Goal: Information Seeking & Learning: Check status

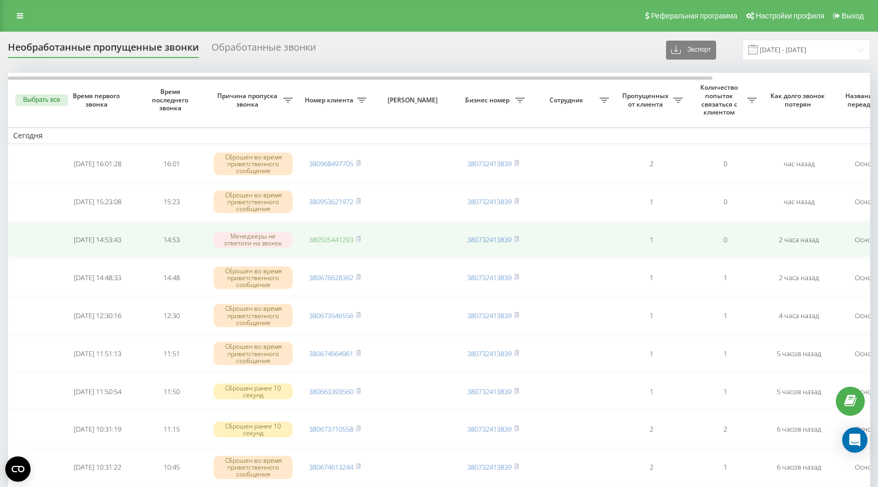
click at [326, 240] on link "380505441293" at bounding box center [331, 239] width 44 height 9
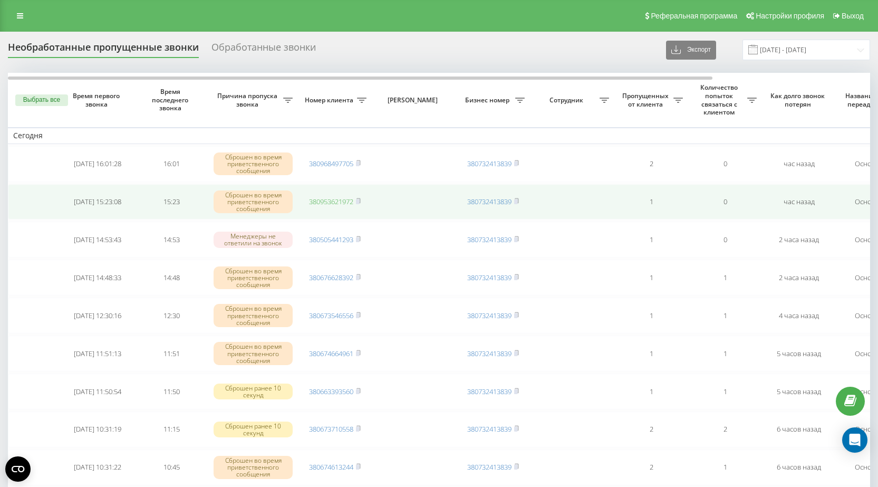
click at [325, 201] on link "380953621972" at bounding box center [331, 201] width 44 height 9
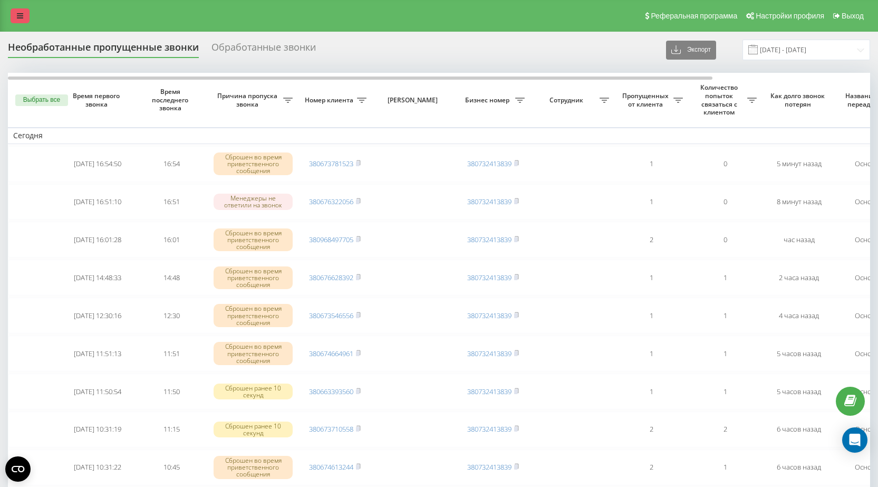
click at [20, 13] on icon at bounding box center [20, 15] width 6 height 7
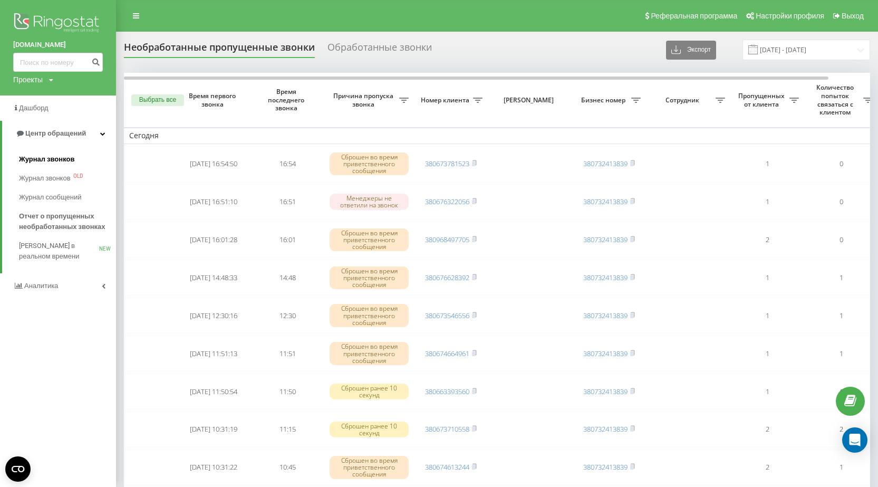
click at [41, 159] on span "Журнал звонков" at bounding box center [46, 159] width 55 height 11
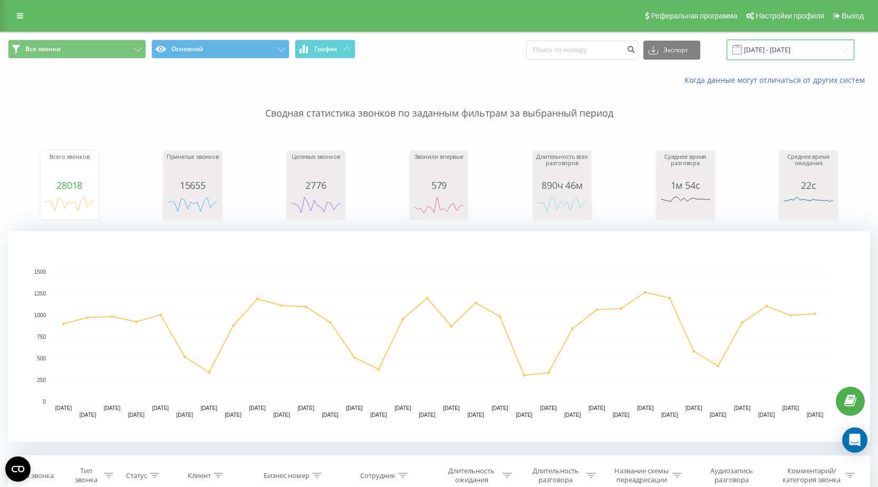
click at [789, 52] on input "[DATE] - [DATE]" at bounding box center [790, 50] width 128 height 21
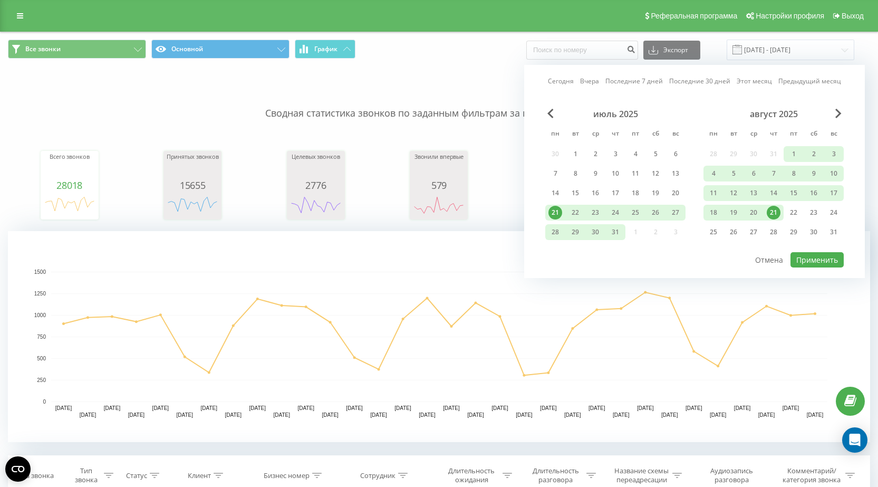
click at [771, 210] on div "21" at bounding box center [773, 213] width 14 height 14
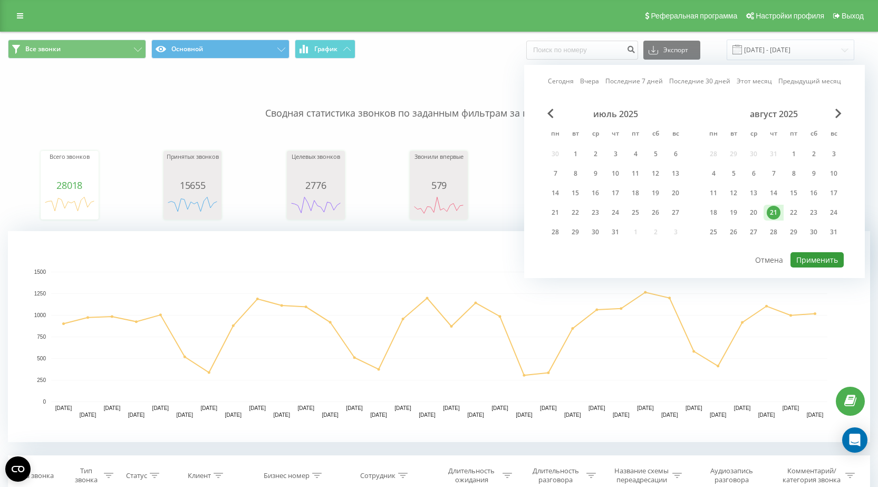
click at [819, 261] on button "Применить" at bounding box center [816, 259] width 53 height 15
type input "21.08.2025 - 21.08.2025"
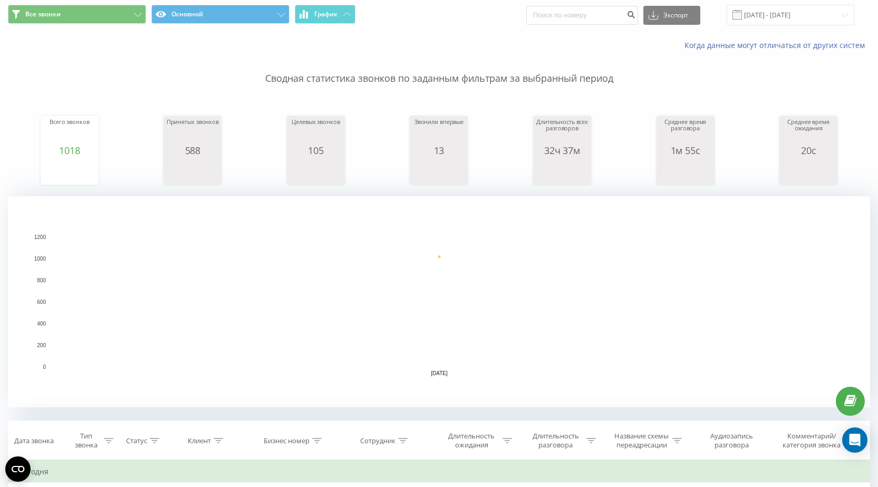
scroll to position [53, 0]
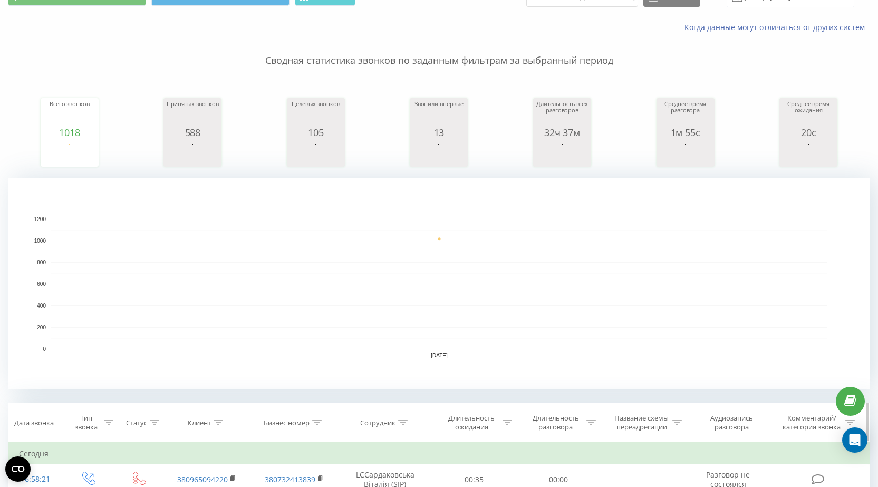
click at [401, 420] on icon at bounding box center [402, 422] width 9 height 5
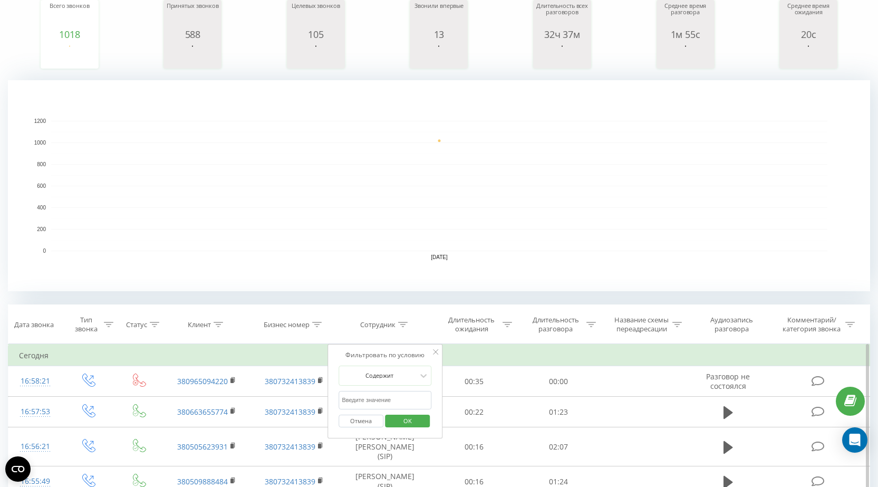
scroll to position [158, 0]
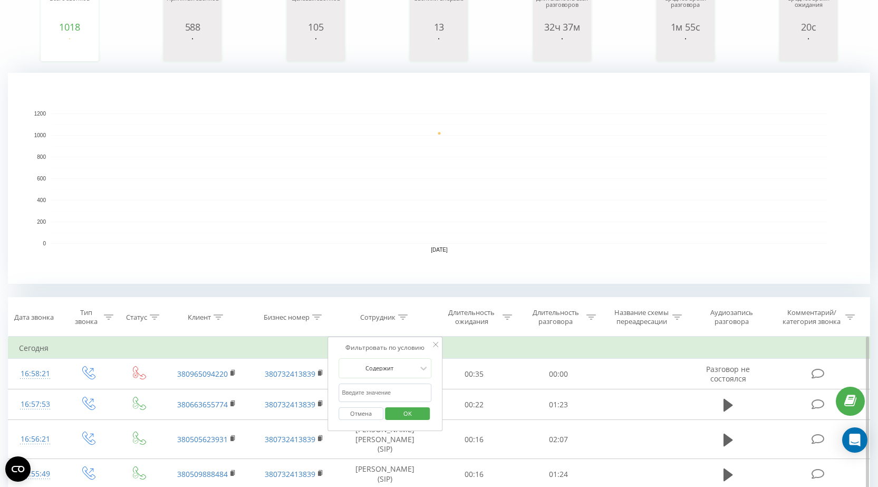
click at [363, 393] on input "text" at bounding box center [384, 392] width 93 height 18
type input "Шевчук"
click at [416, 416] on span "OK" at bounding box center [408, 413] width 30 height 16
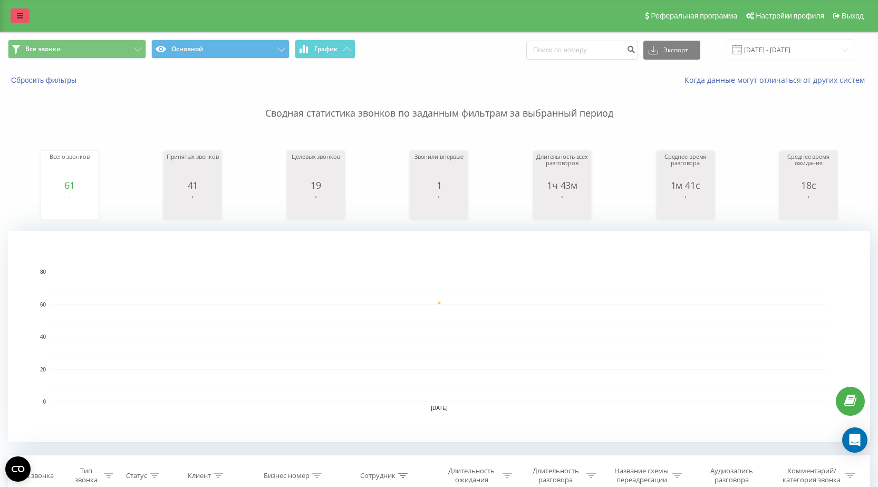
click at [19, 14] on icon at bounding box center [20, 15] width 6 height 7
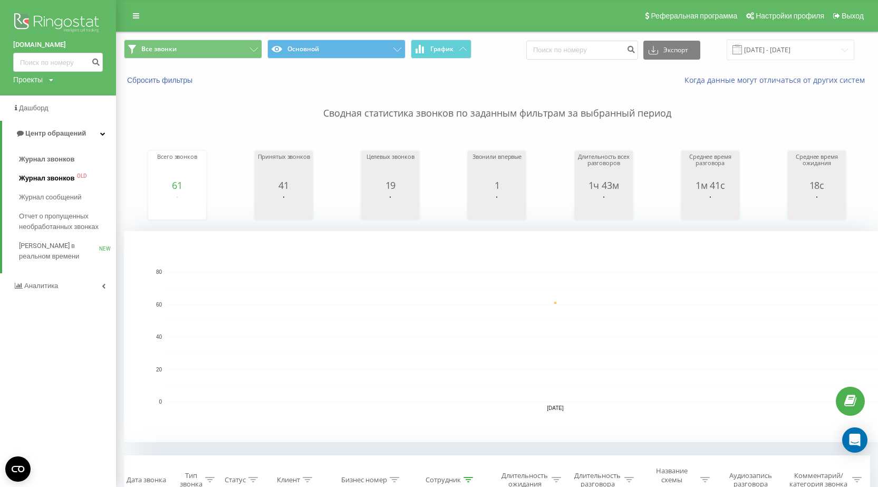
click at [44, 178] on span "Журнал звонков" at bounding box center [46, 178] width 55 height 11
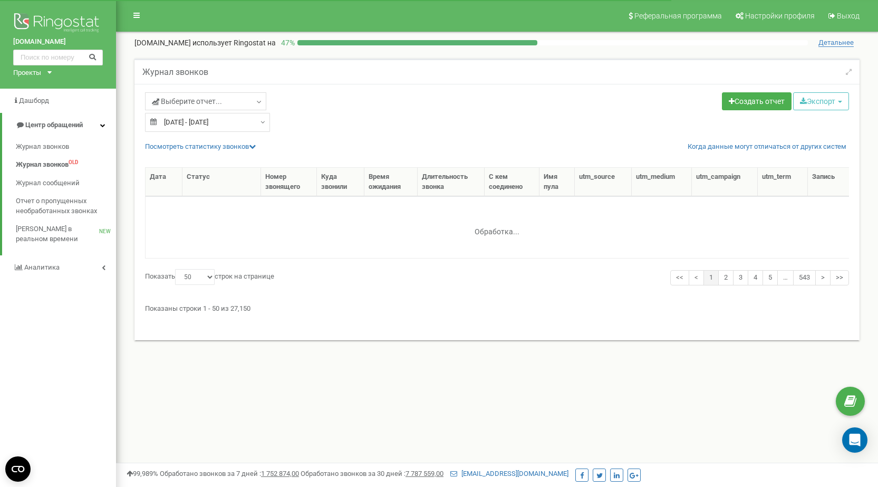
select select "50"
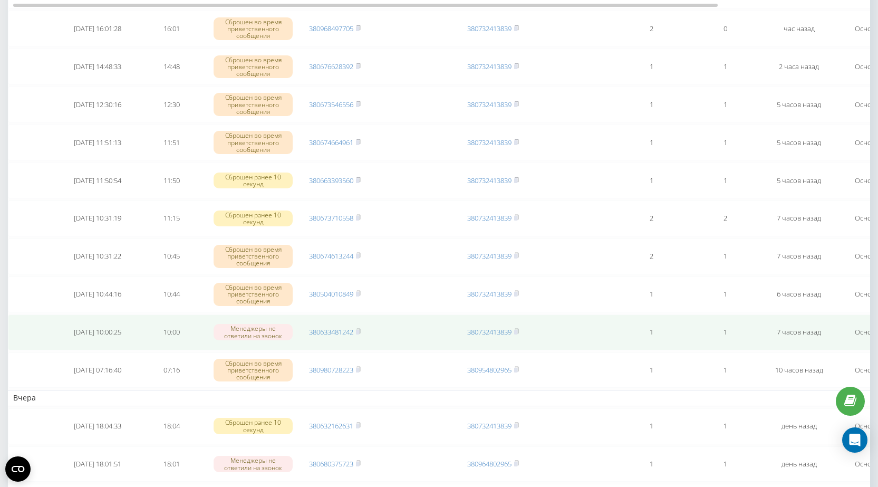
scroll to position [53, 0]
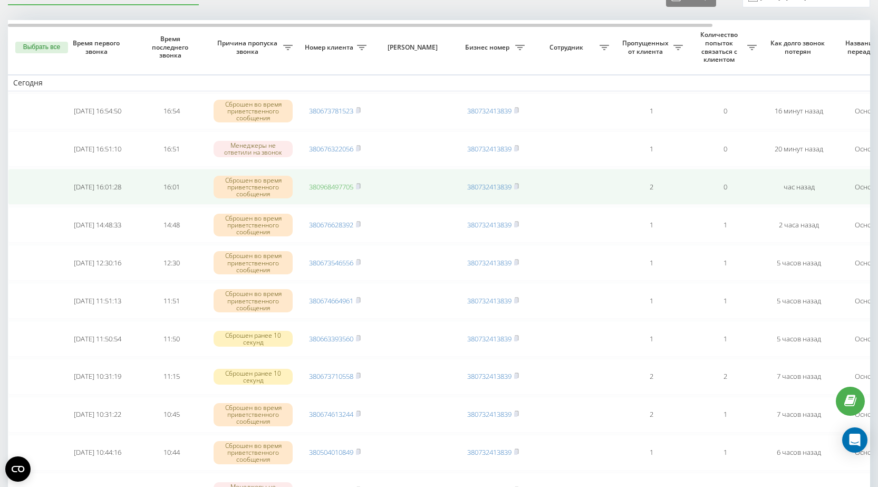
click at [327, 186] on link "380968497705" at bounding box center [331, 186] width 44 height 9
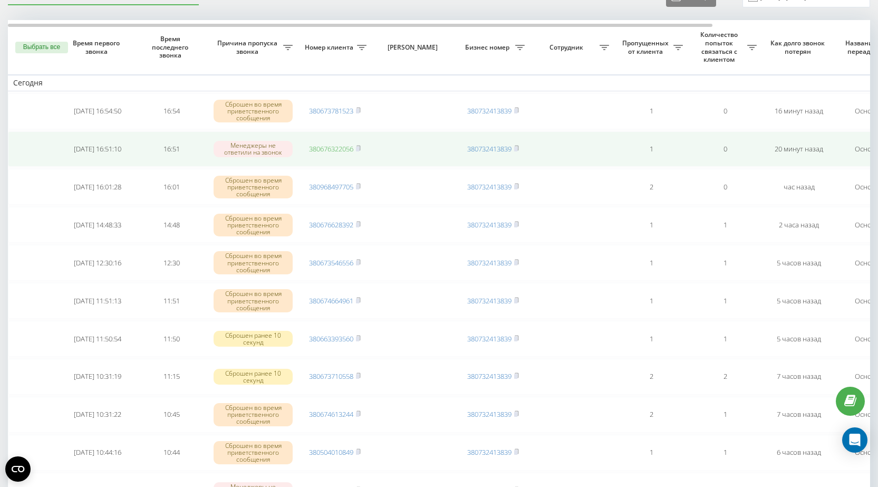
click at [329, 148] on link "380676322056" at bounding box center [331, 148] width 44 height 9
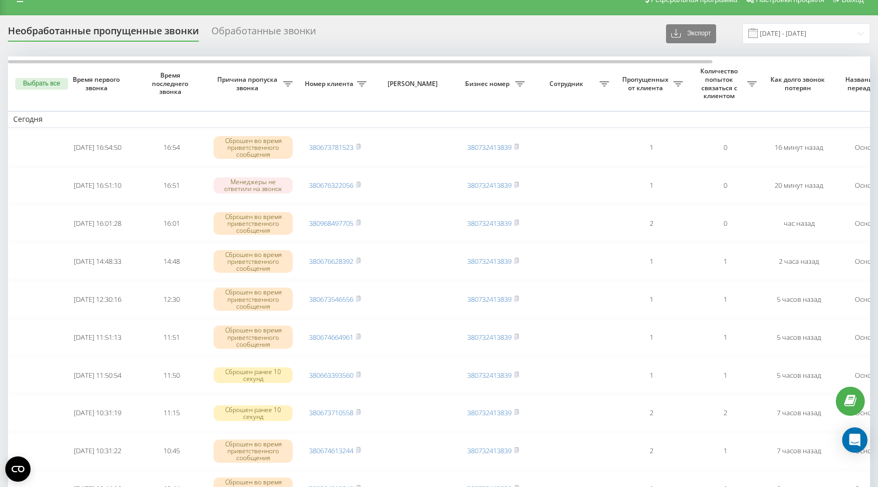
scroll to position [0, 0]
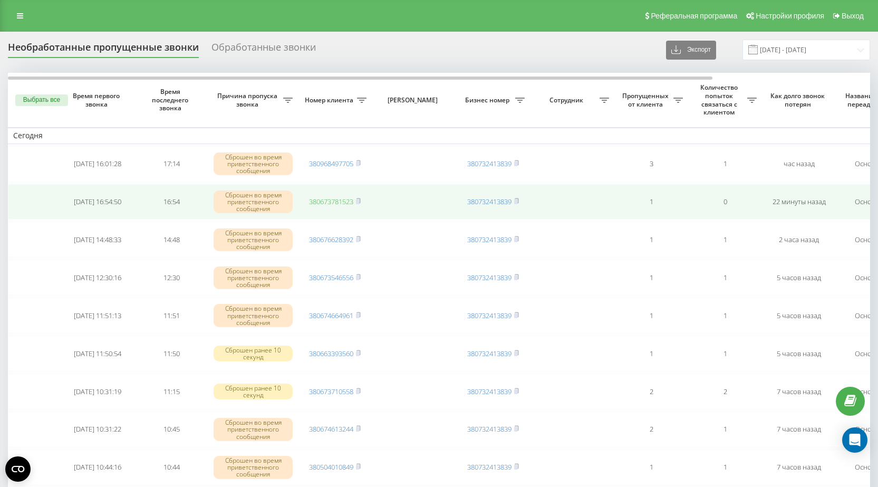
click at [324, 202] on link "380673781523" at bounding box center [331, 201] width 44 height 9
